Goal: Check status

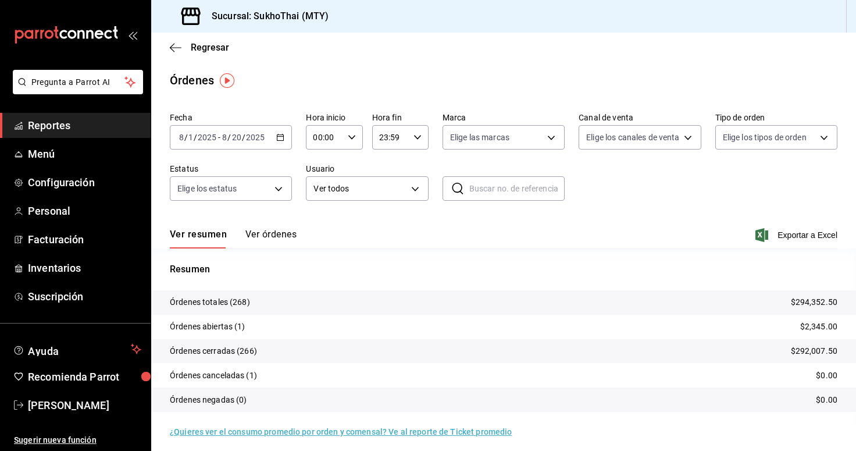
click at [270, 140] on div "[DATE] [DATE] - [DATE] [DATE]" at bounding box center [231, 137] width 122 height 24
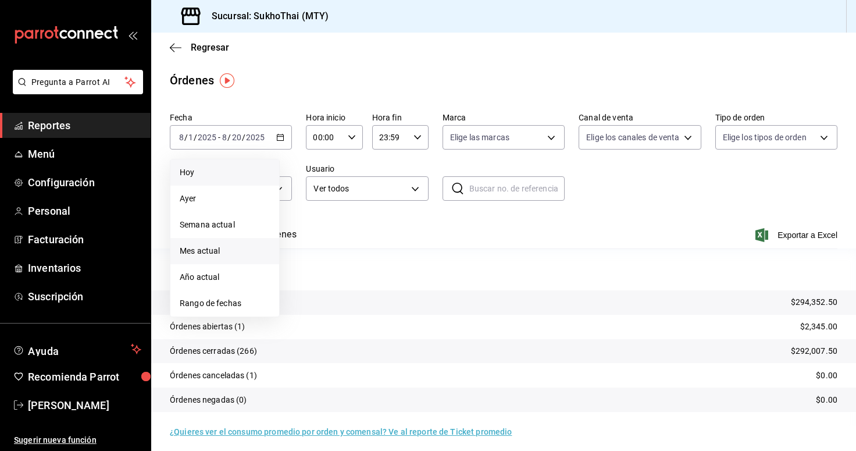
click at [232, 184] on li "Hoy" at bounding box center [224, 172] width 109 height 26
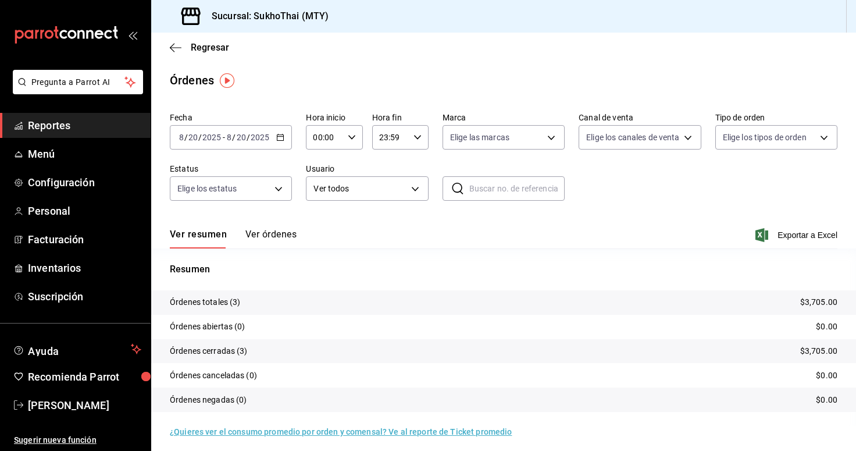
click at [280, 237] on button "Ver órdenes" at bounding box center [270, 239] width 51 height 20
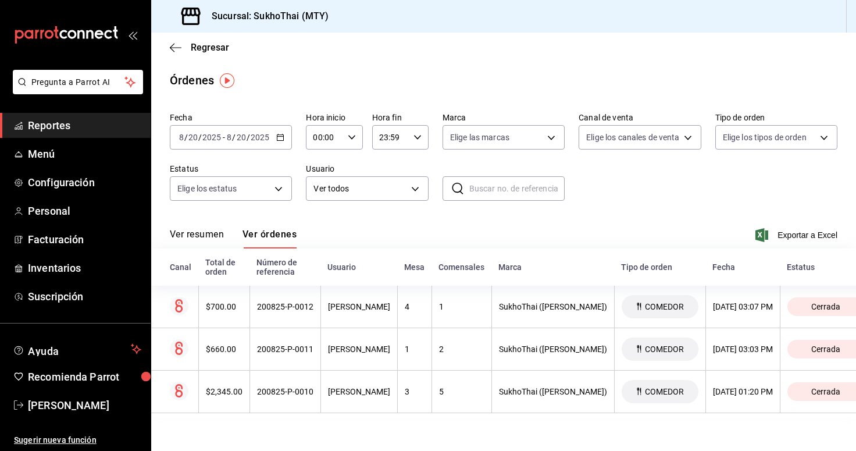
click at [202, 238] on button "Ver resumen" at bounding box center [197, 239] width 54 height 20
